Goal: Task Accomplishment & Management: Manage account settings

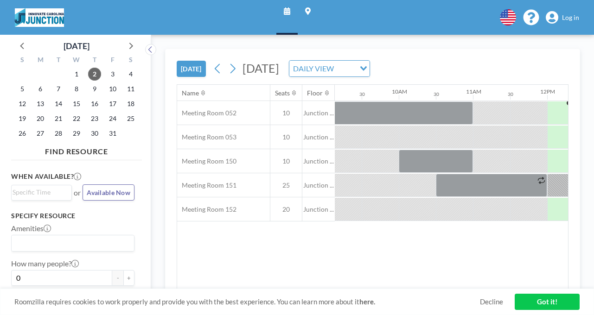
scroll to position [0, 693]
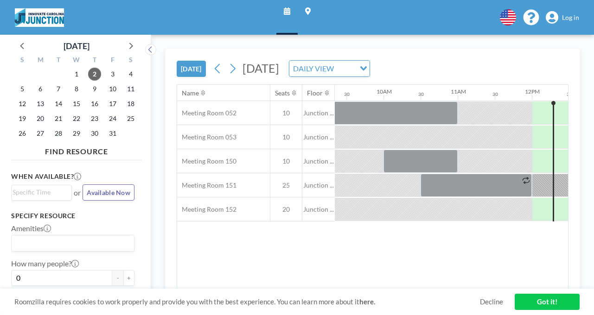
click at [574, 13] on span "Log in" at bounding box center [570, 17] width 17 height 8
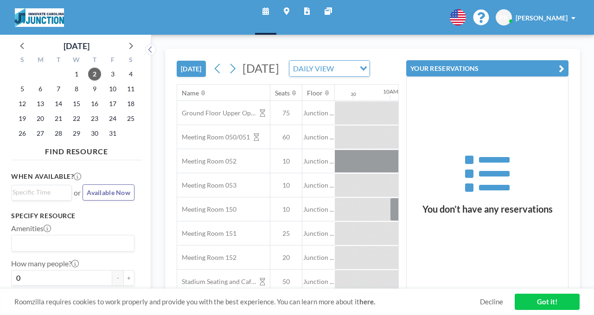
scroll to position [0, 693]
click at [555, 14] on span "[PERSON_NAME]" at bounding box center [542, 18] width 52 height 8
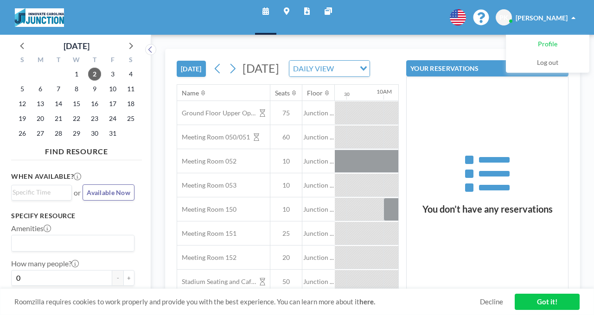
click at [557, 40] on span "Profile" at bounding box center [547, 44] width 19 height 9
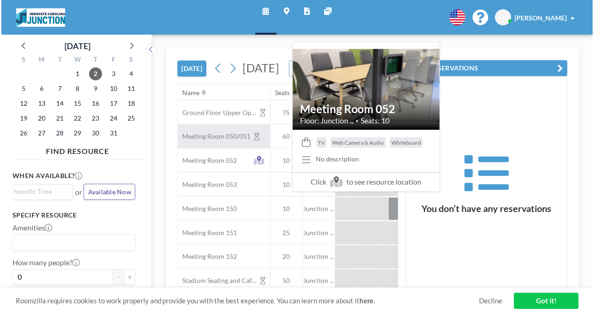
scroll to position [0, 693]
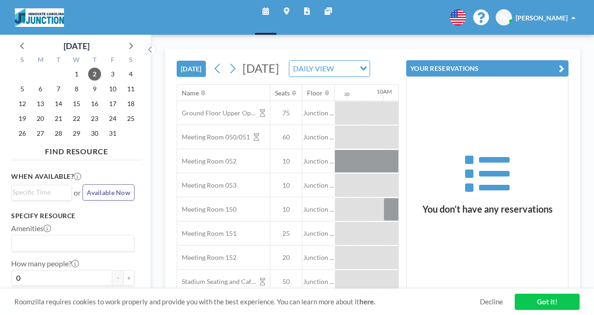
click at [545, 14] on span "[PERSON_NAME]" at bounding box center [542, 18] width 52 height 8
